Goal: Find specific page/section: Find specific page/section

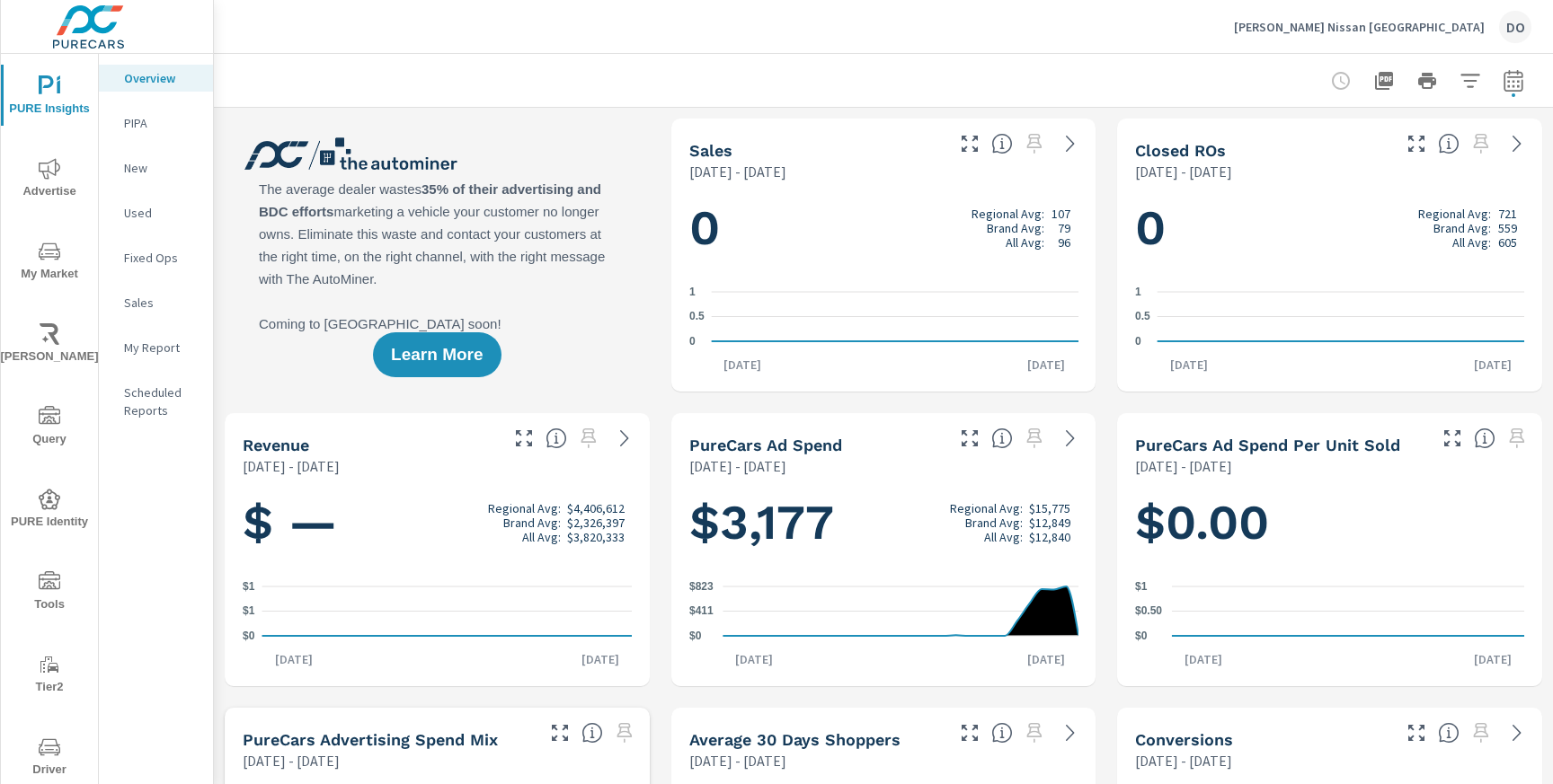
scroll to position [1, 0]
click at [148, 407] on p "Scheduled Reports" at bounding box center [161, 401] width 75 height 36
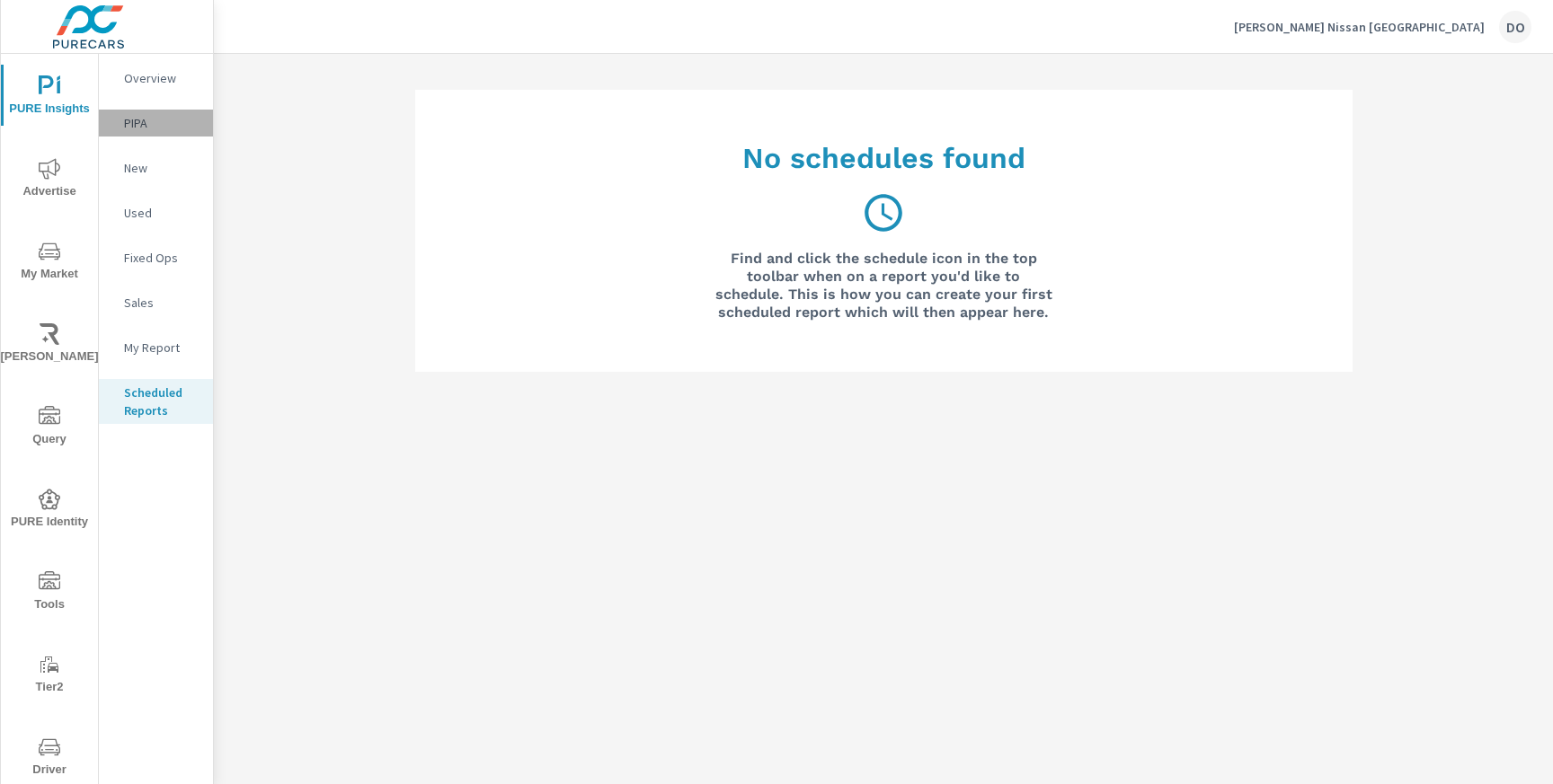
click at [132, 122] on p "PIPA" at bounding box center [161, 123] width 75 height 18
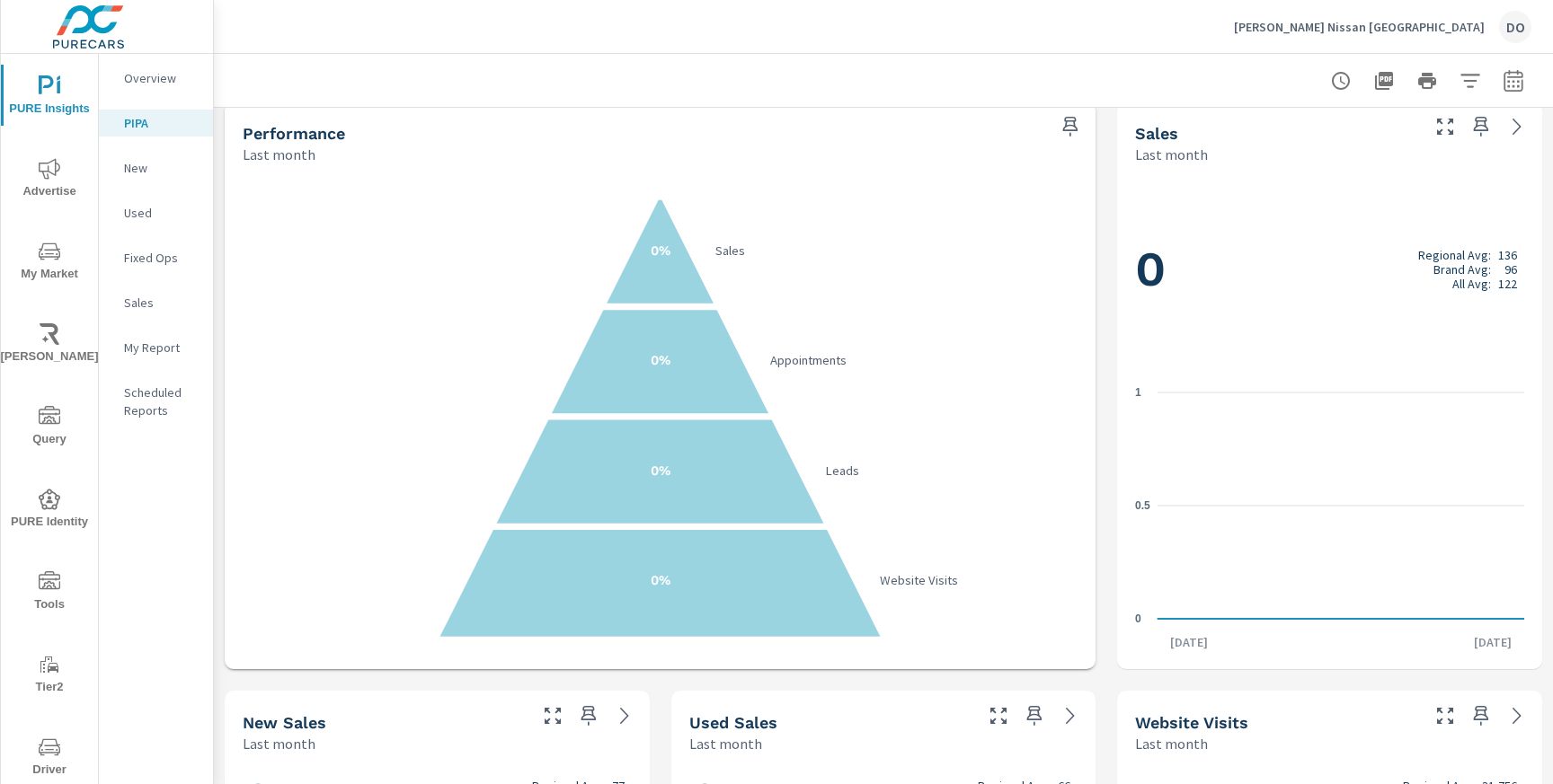
scroll to position [13, 0]
